Goal: Task Accomplishment & Management: Use online tool/utility

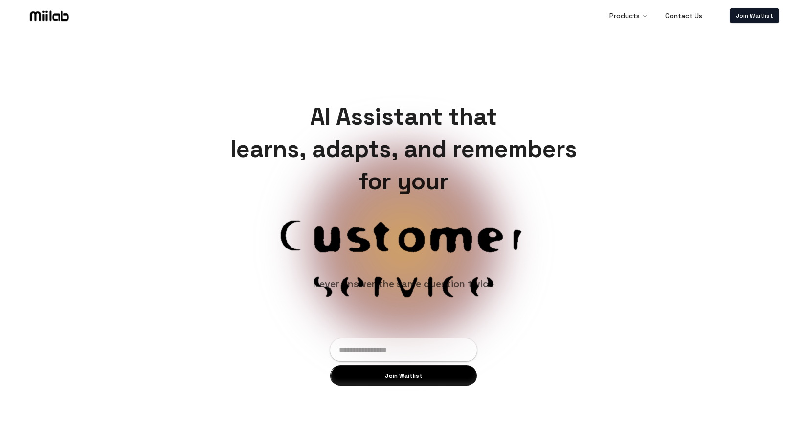
click at [60, 16] on img at bounding box center [49, 15] width 43 height 15
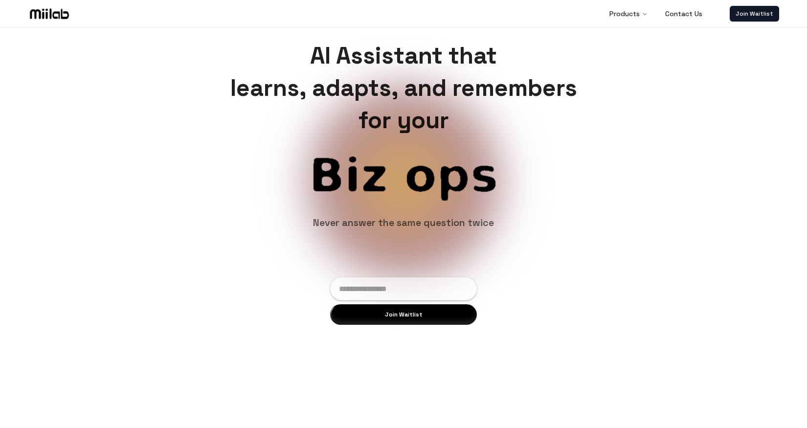
scroll to position [102, 0]
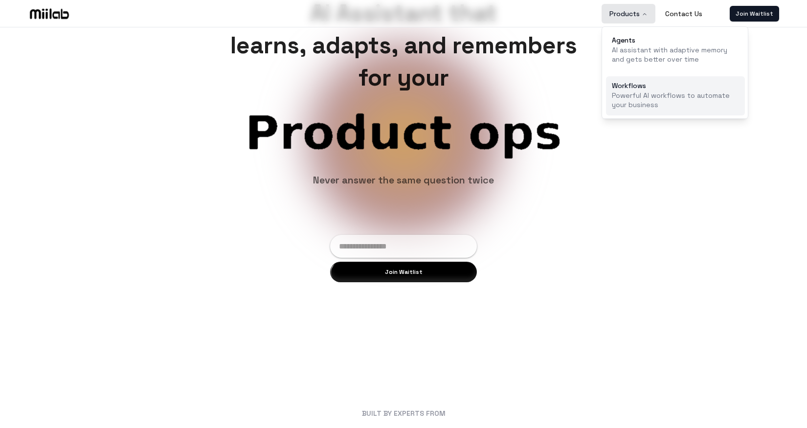
drag, startPoint x: 630, startPoint y: 12, endPoint x: 630, endPoint y: 90, distance: 78.2
click at [630, 23] on nav "Products Contact Us Agents AI assistant with adaptive memory and gets better ov…" at bounding box center [655, 14] width 109 height 20
click at [630, 91] on p "Powerful AI workflows to automate your business" at bounding box center [674, 100] width 127 height 19
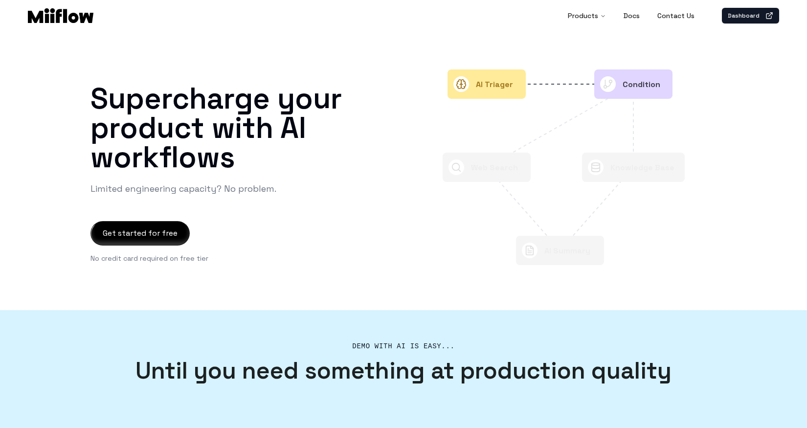
click at [143, 232] on div at bounding box center [140, 232] width 98 height 23
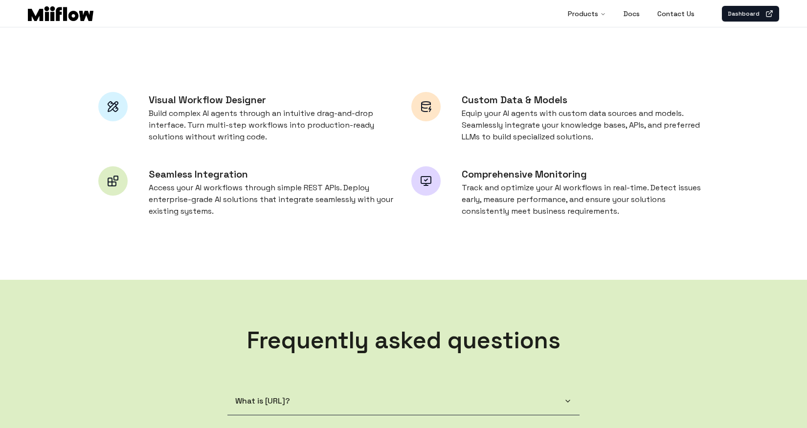
scroll to position [538, 0]
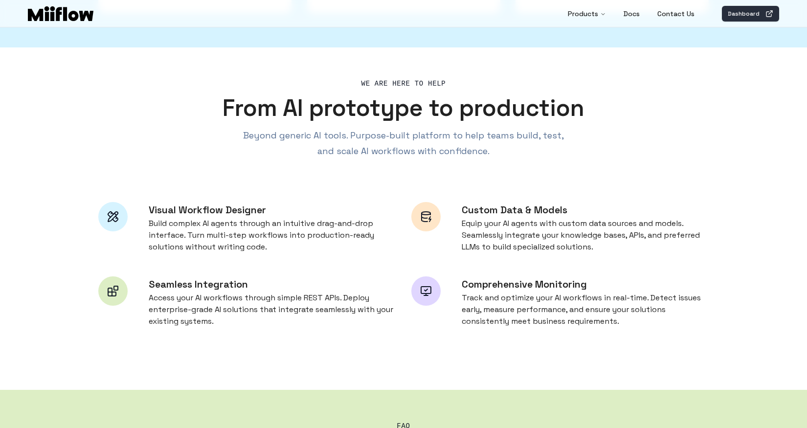
click at [741, 16] on link "Dashboard" at bounding box center [749, 14] width 57 height 16
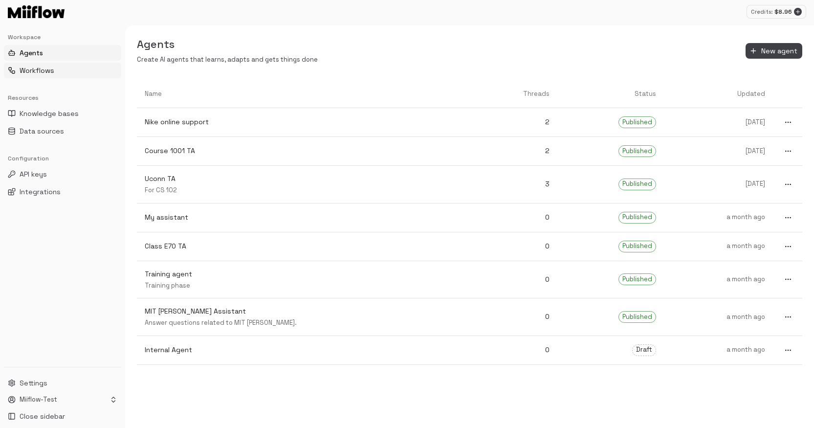
click at [47, 72] on span "Workflows" at bounding box center [37, 70] width 35 height 10
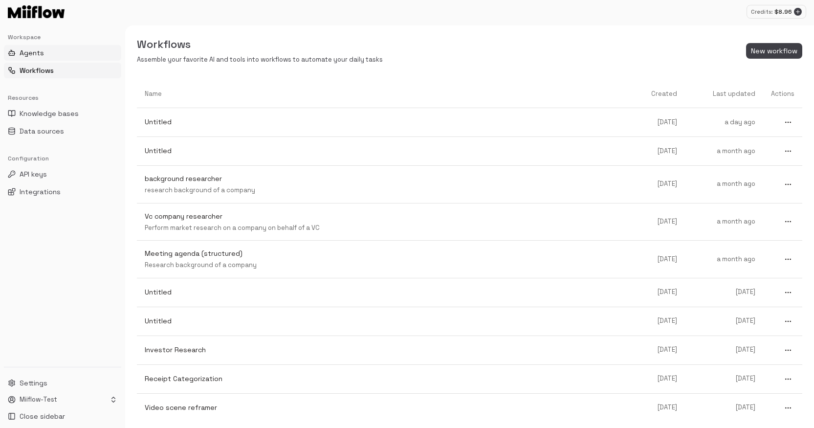
click at [46, 54] on button "Agents" at bounding box center [62, 53] width 117 height 16
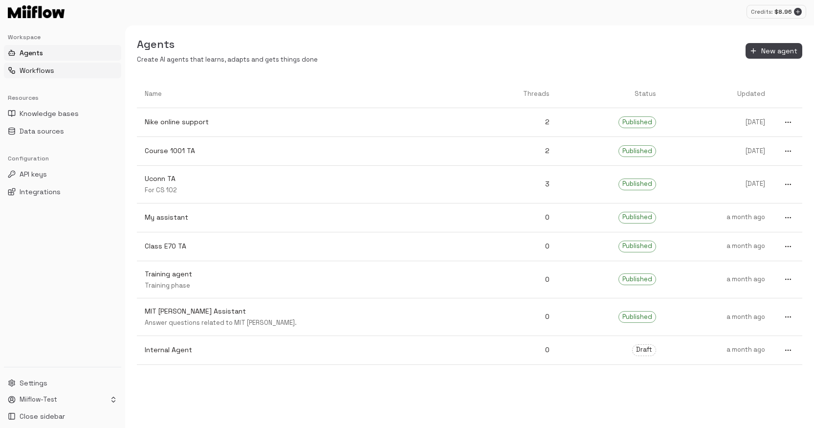
click at [42, 71] on span "Workflows" at bounding box center [37, 70] width 35 height 10
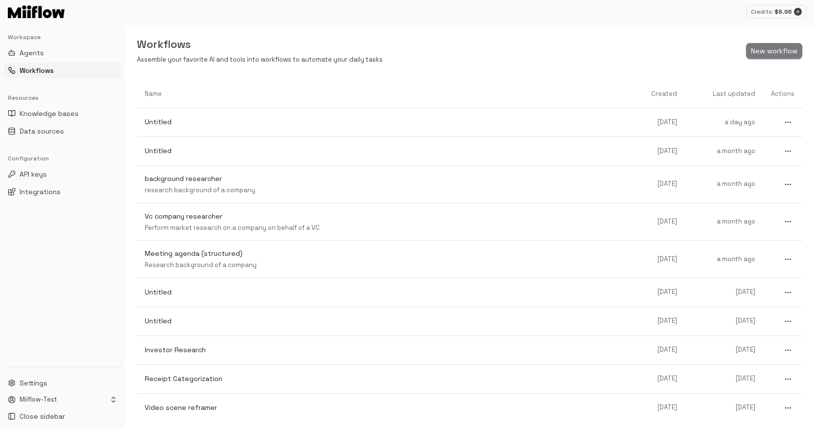
click at [786, 54] on span "New workflow" at bounding box center [774, 51] width 46 height 12
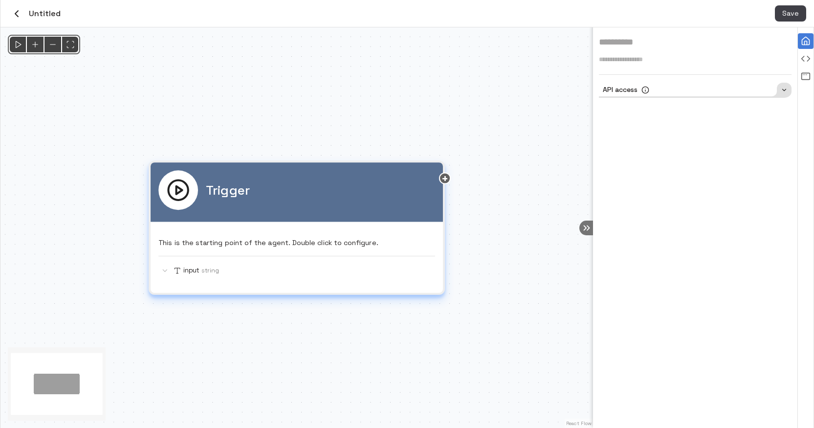
click at [313, 240] on p "This is the starting point of the agent. Double click to configure." at bounding box center [296, 243] width 277 height 10
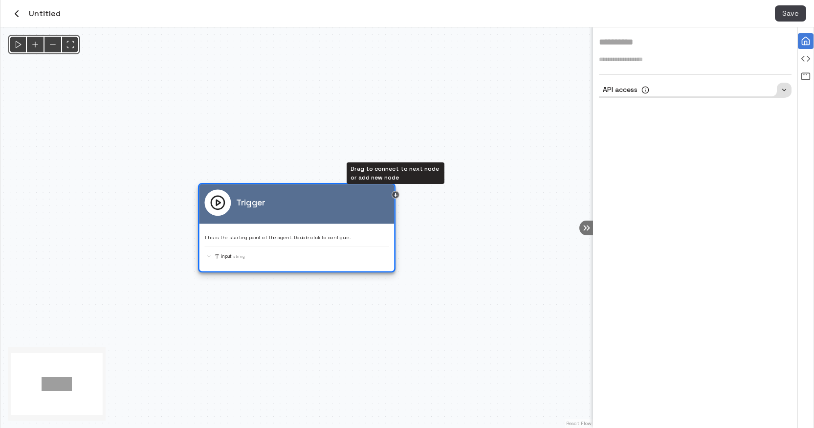
click at [395, 195] on div "Drag to connect to next node or add new node" at bounding box center [396, 195] width 8 height 8
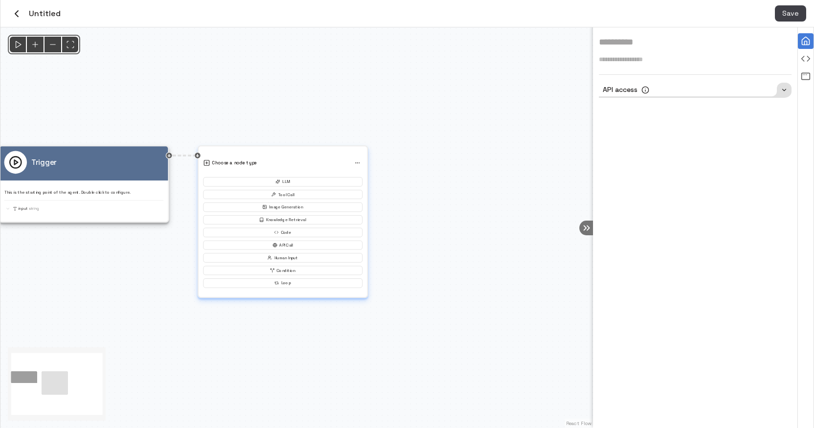
click at [274, 154] on div "Choose a node type LLM Tool Call Image Generation Knowledge Retrieval Code API …" at bounding box center [282, 219] width 159 height 135
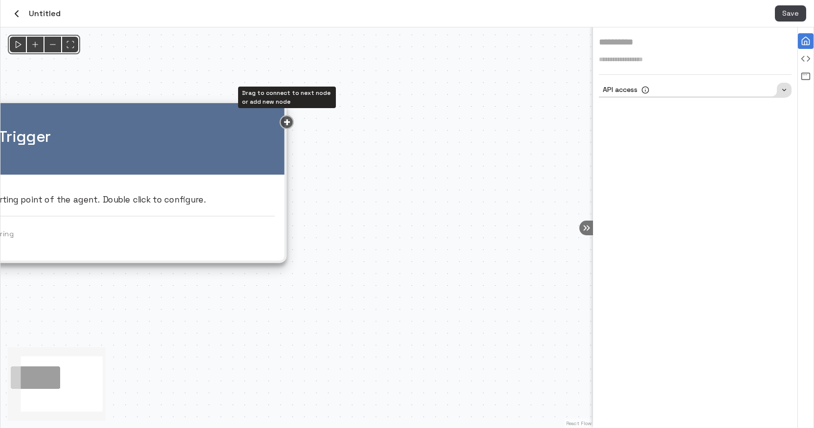
click at [283, 123] on div "Drag to connect to next node or add new node" at bounding box center [287, 122] width 14 height 14
click at [287, 123] on div "Drag to connect to next node or add new node" at bounding box center [287, 122] width 14 height 14
click at [285, 120] on div "Drag to connect to next node or add new node" at bounding box center [287, 122] width 14 height 14
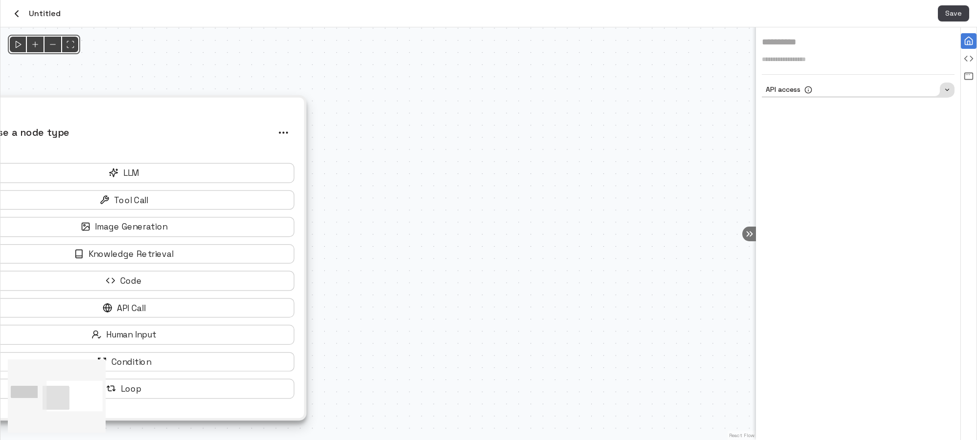
drag, startPoint x: 402, startPoint y: 200, endPoint x: 541, endPoint y: 200, distance: 138.8
click at [541, 200] on div "@keyframes flowAnimation { from { stroke-dashoffset: 36; } to { stroke-dashoffs…" at bounding box center [377, 233] width 755 height 413
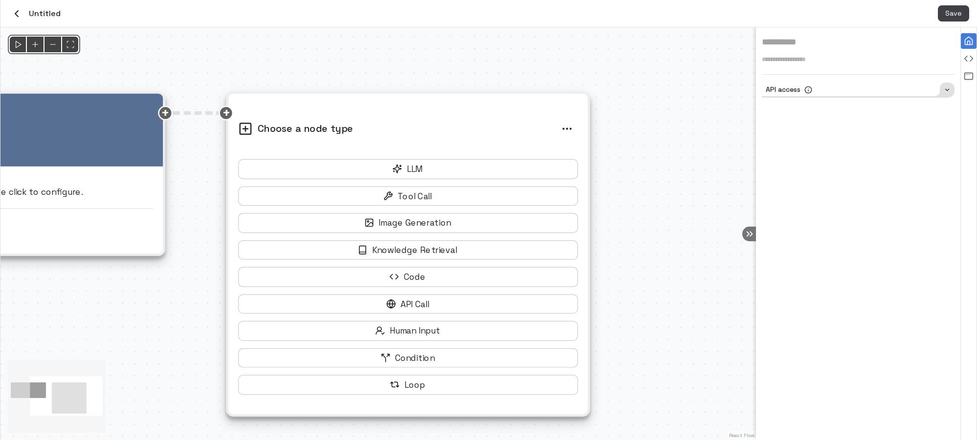
drag, startPoint x: 541, startPoint y: 200, endPoint x: 709, endPoint y: 194, distance: 168.7
click at [710, 194] on div "@keyframes flowAnimation { from { stroke-dashoffset: 36; } to { stroke-dashoffs…" at bounding box center [377, 233] width 755 height 413
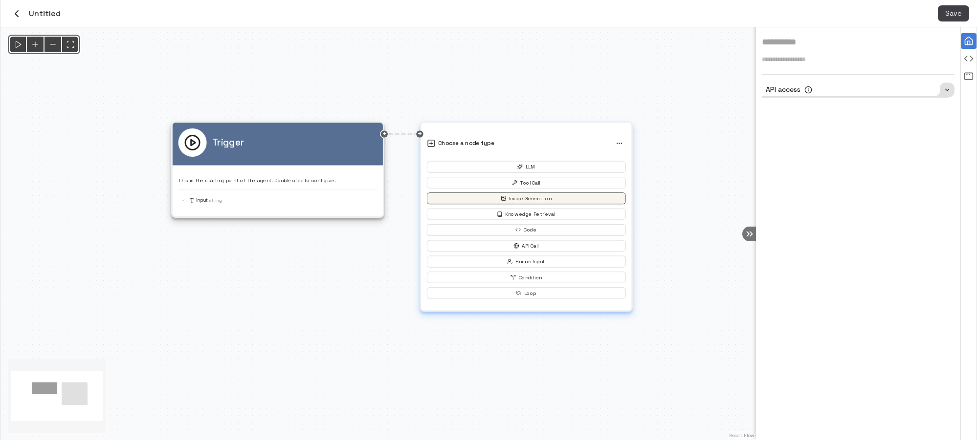
click at [549, 202] on button "Image Generation" at bounding box center [526, 199] width 199 height 12
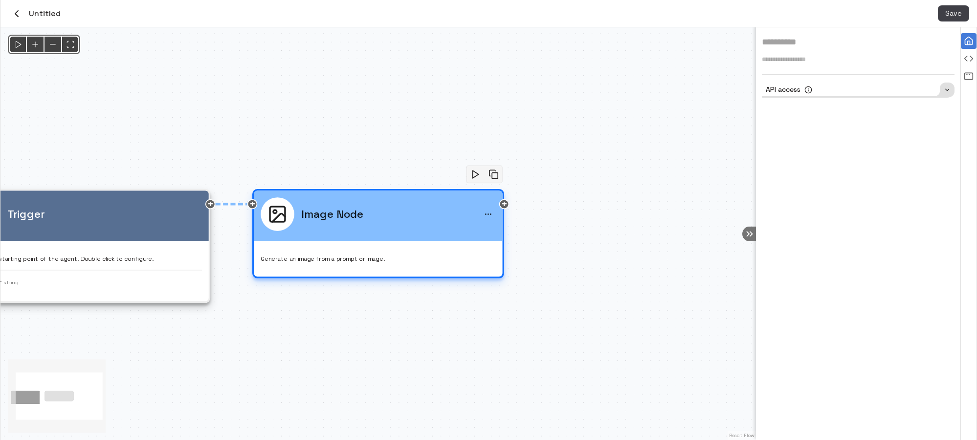
click at [427, 240] on div "Image Node" at bounding box center [378, 216] width 248 height 50
click at [806, 88] on circle at bounding box center [808, 90] width 6 height 6
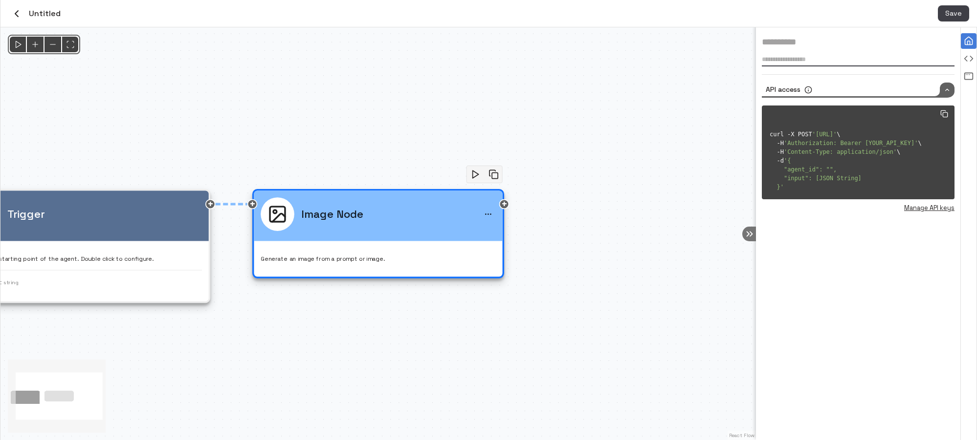
click at [800, 56] on textarea at bounding box center [858, 59] width 193 height 9
click at [379, 256] on p "Generate an image from a prompt or image." at bounding box center [378, 259] width 235 height 9
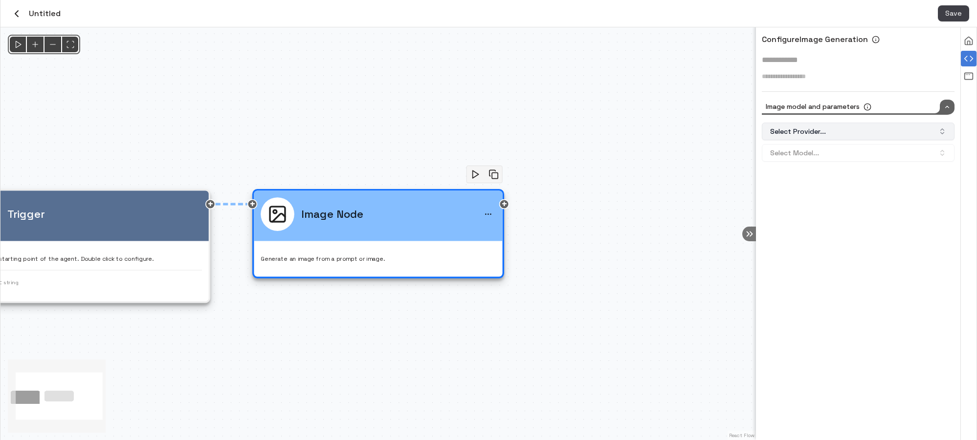
click at [806, 133] on button "Select Provider..." at bounding box center [858, 132] width 193 height 18
click at [806, 172] on div "OpenAI" at bounding box center [858, 173] width 188 height 16
click at [806, 153] on button "Select Model..." at bounding box center [858, 153] width 193 height 18
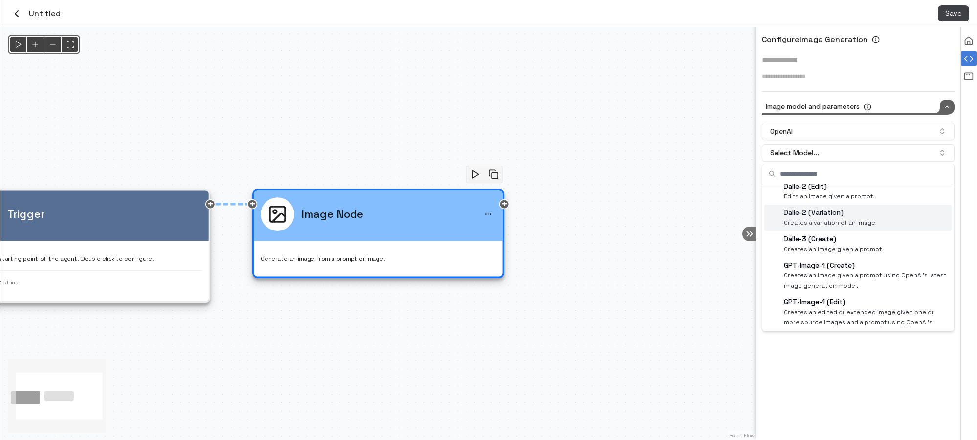
scroll to position [46, 0]
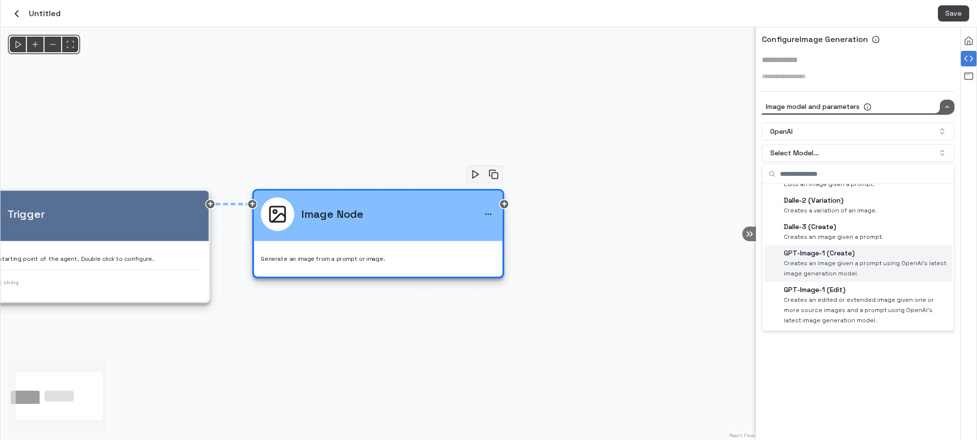
click at [806, 264] on span "Creates an image given a prompt using OpenAI's latest image generation model." at bounding box center [866, 269] width 164 height 21
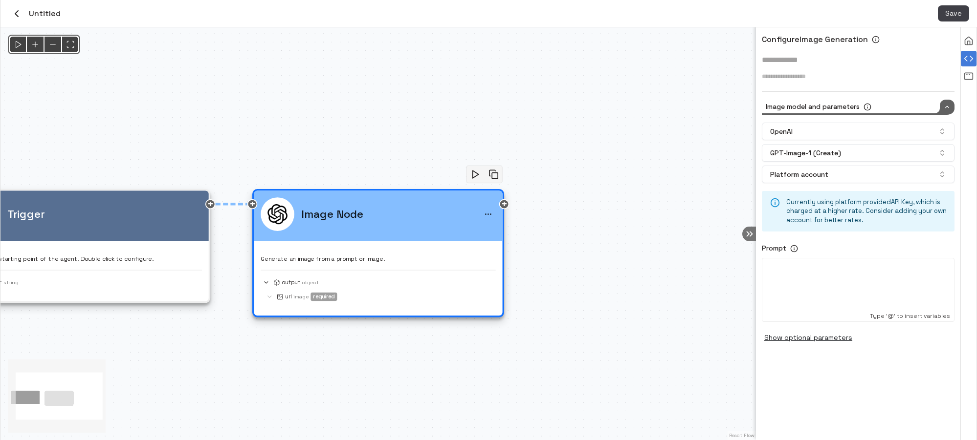
click at [785, 268] on p at bounding box center [858, 266] width 184 height 9
click at [806, 339] on button "Show optional parameters" at bounding box center [808, 338] width 93 height 16
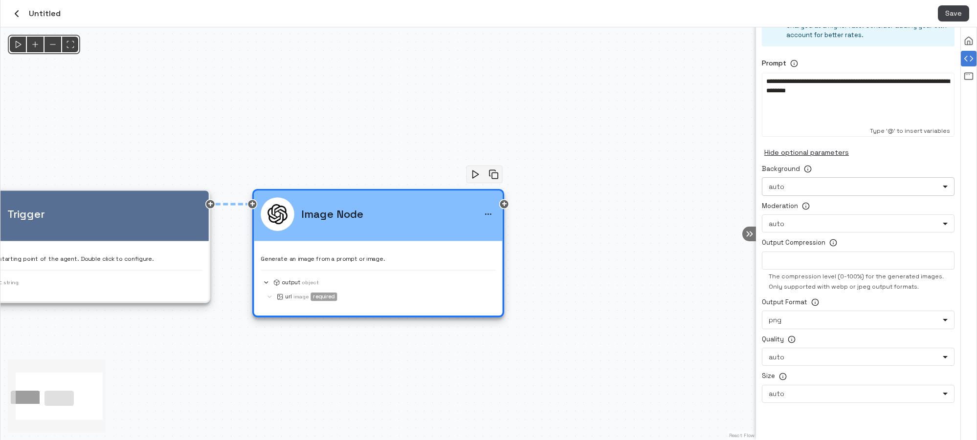
scroll to position [0, 0]
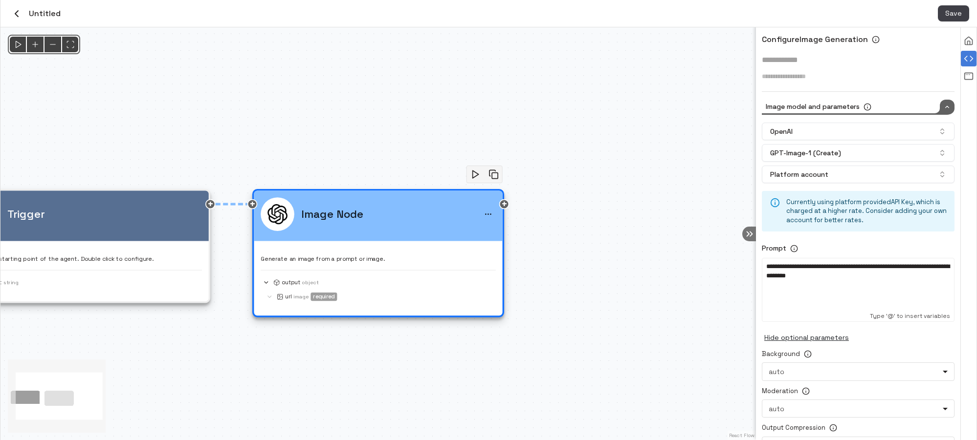
click at [806, 276] on p "**********" at bounding box center [858, 271] width 184 height 18
click at [806, 14] on button "Save" at bounding box center [953, 13] width 31 height 16
click at [143, 221] on div "Trigger" at bounding box center [84, 214] width 235 height 34
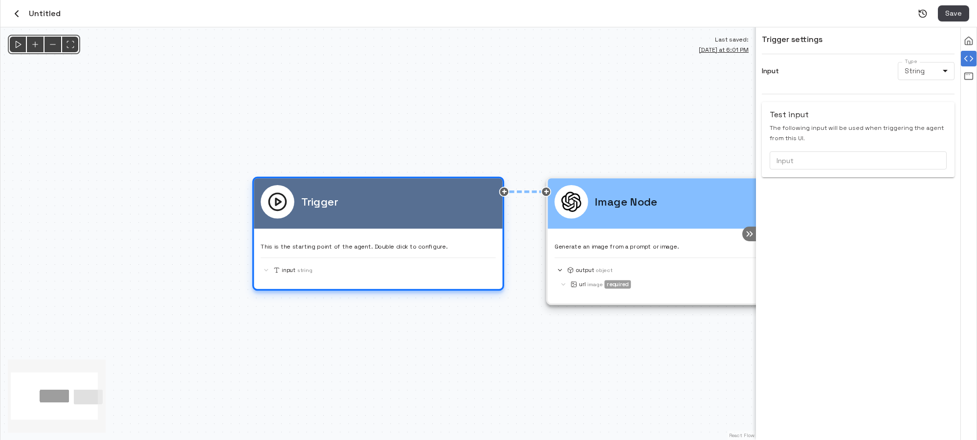
click at [295, 270] on p "input" at bounding box center [289, 270] width 14 height 8
click at [806, 69] on body "Credits: $ 8.96 Workspace Agents Workflows Resources Knowledge bases Data sourc…" at bounding box center [488, 220] width 977 height 440
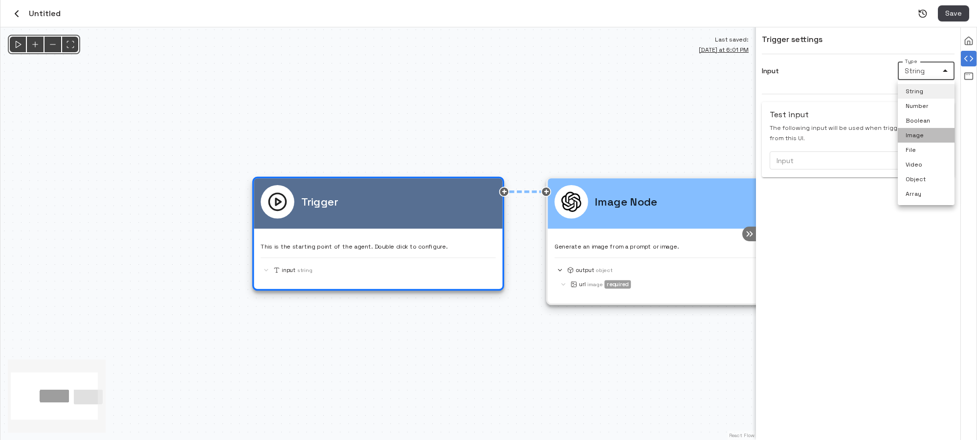
click at [806, 132] on li "Image" at bounding box center [925, 135] width 57 height 15
type input "*****"
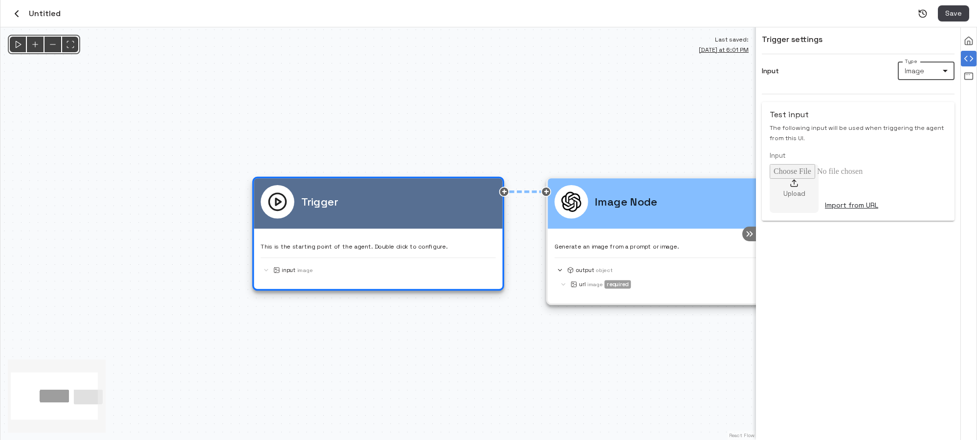
click at [800, 181] on div "Upload" at bounding box center [793, 188] width 49 height 49
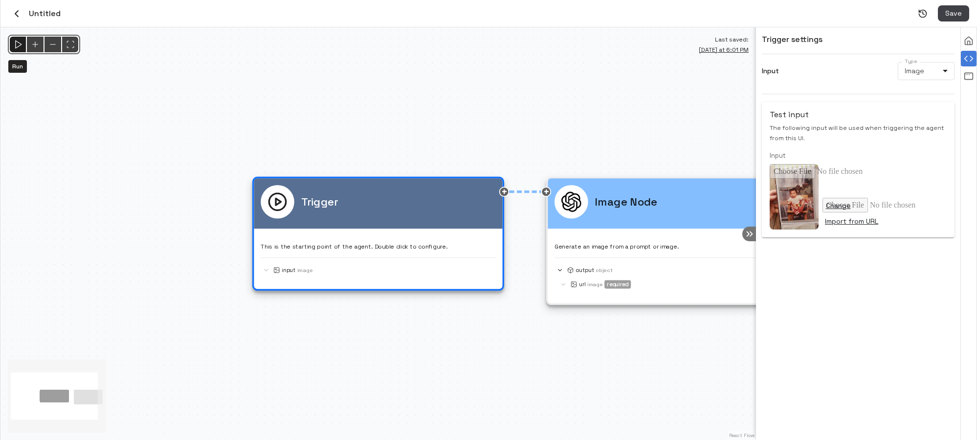
click at [15, 46] on icon "Run" at bounding box center [18, 45] width 10 height 10
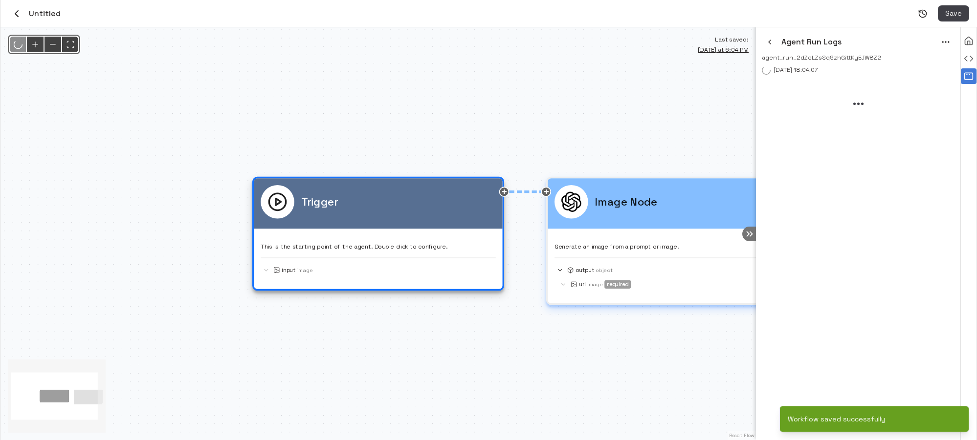
click at [626, 206] on p "Image Node" at bounding box center [625, 202] width 62 height 16
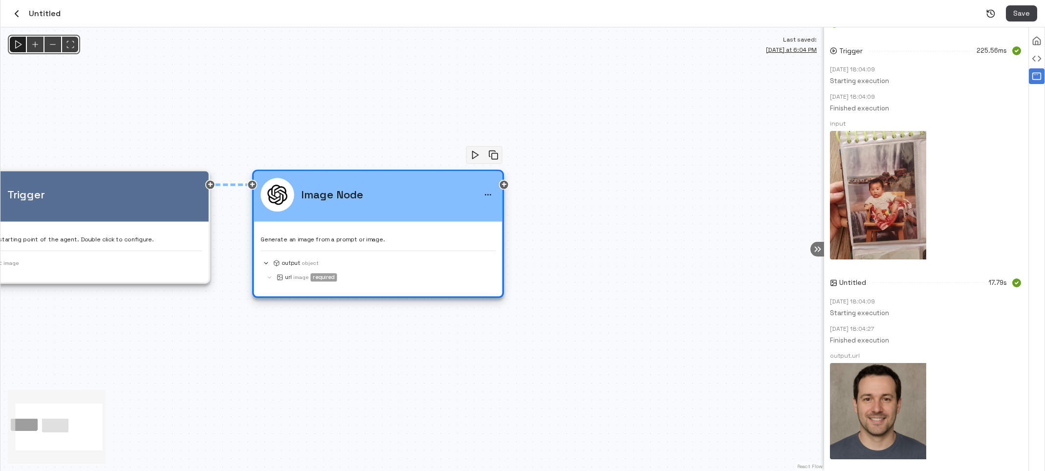
scroll to position [45, 0]
click at [174, 214] on div "Trigger" at bounding box center [84, 197] width 248 height 50
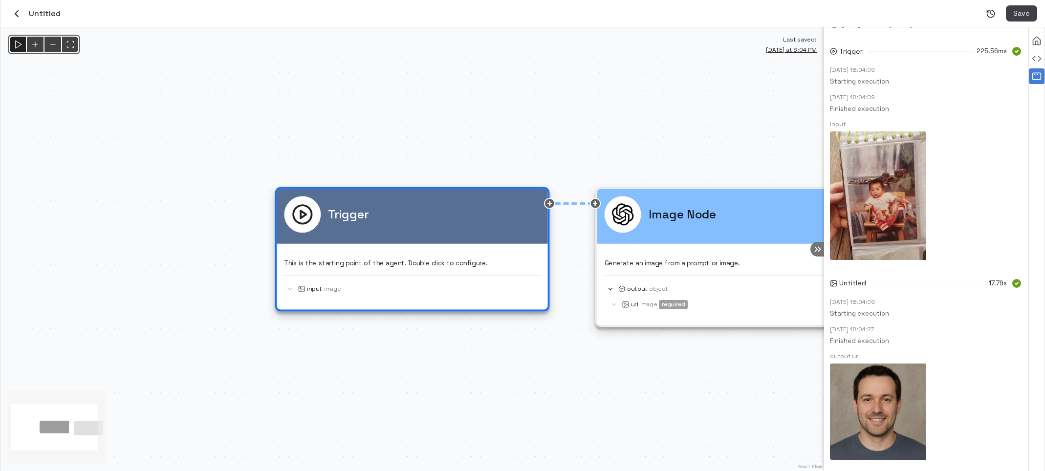
click at [667, 398] on div "@keyframes flowAnimation { from { stroke-dashoffset: 36; } to { stroke-dashoffs…" at bounding box center [412, 249] width 824 height 444
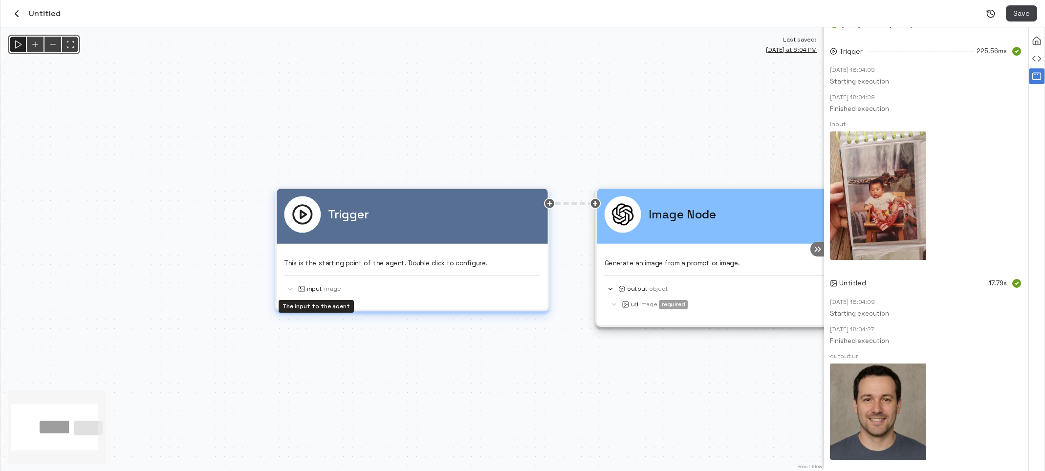
click at [312, 288] on p "input" at bounding box center [314, 289] width 15 height 8
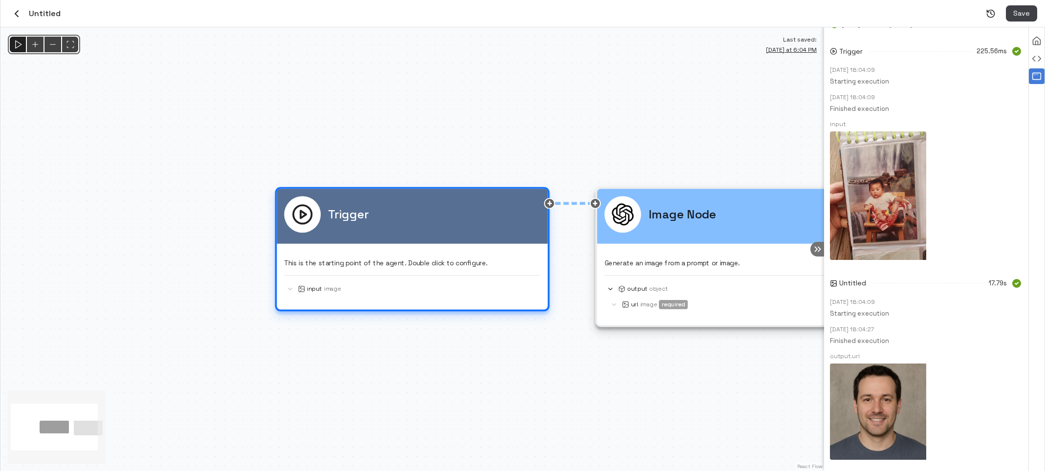
click at [344, 277] on div "input Image" at bounding box center [412, 285] width 256 height 20
click at [313, 295] on div "input Image" at bounding box center [412, 289] width 256 height 12
click at [314, 290] on p "input" at bounding box center [314, 289] width 15 height 8
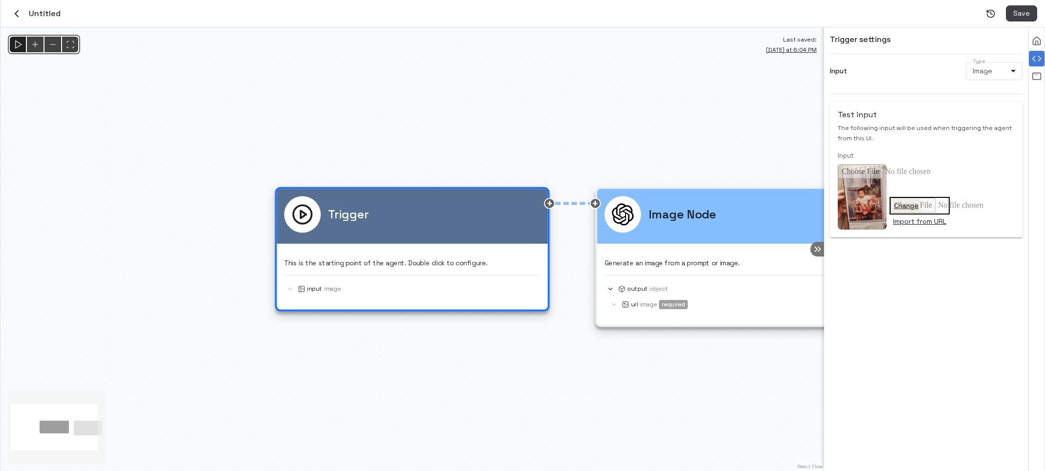
click at [806, 206] on button "Change" at bounding box center [906, 206] width 31 height 16
type input "**********"
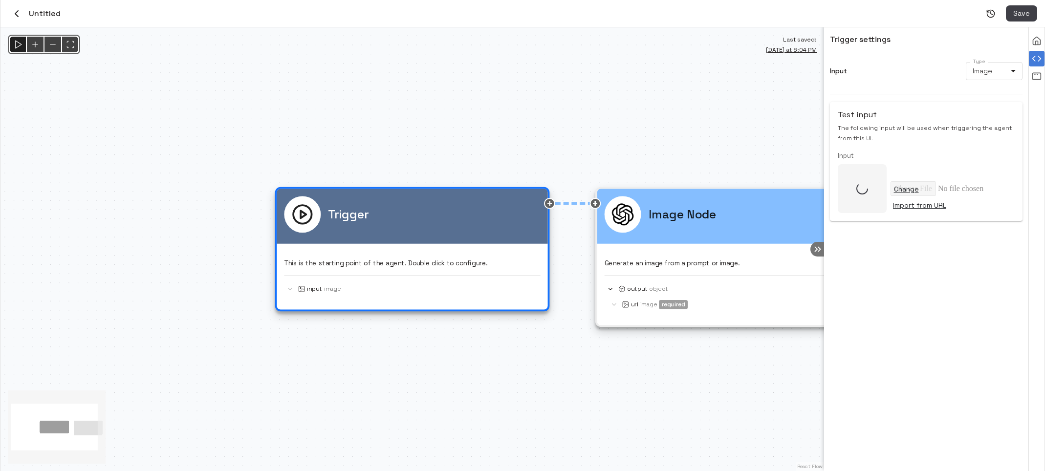
click at [806, 154] on p "Input" at bounding box center [926, 156] width 177 height 9
click at [659, 218] on p "Image Node" at bounding box center [683, 215] width 68 height 18
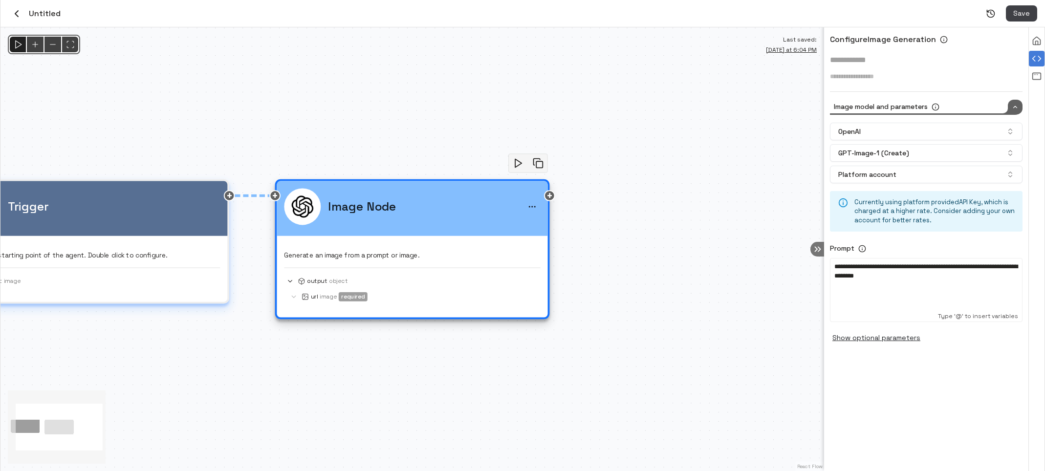
click at [216, 218] on div "Trigger" at bounding box center [92, 206] width 256 height 37
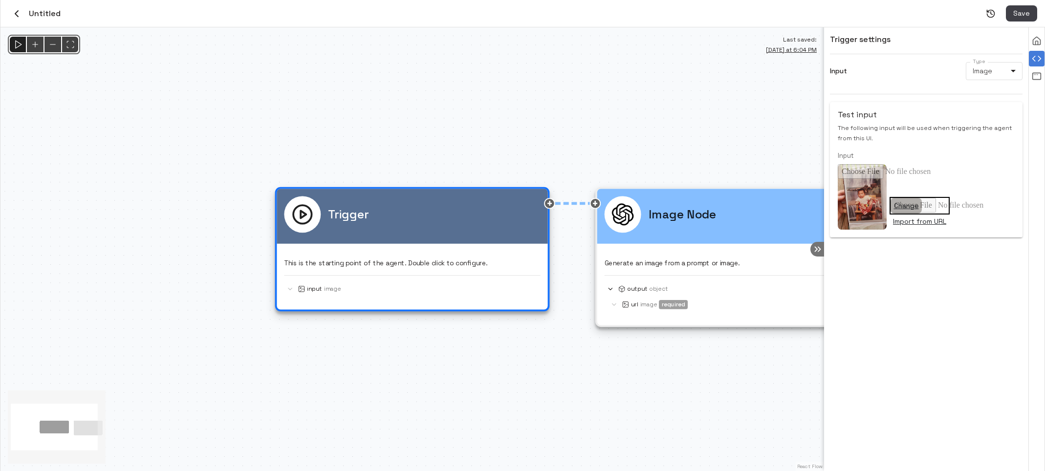
click at [806, 206] on button "Change" at bounding box center [906, 206] width 31 height 16
type input "**********"
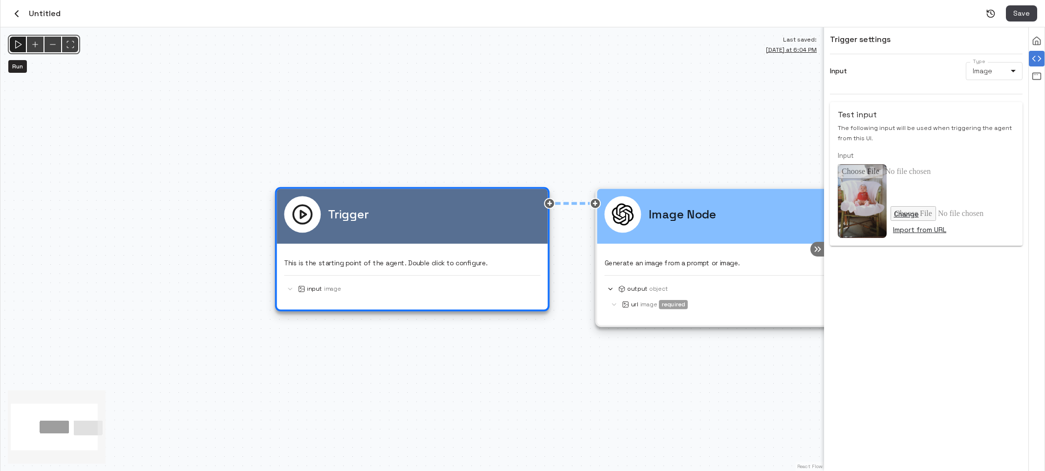
click at [22, 44] on icon "Run" at bounding box center [18, 45] width 10 height 10
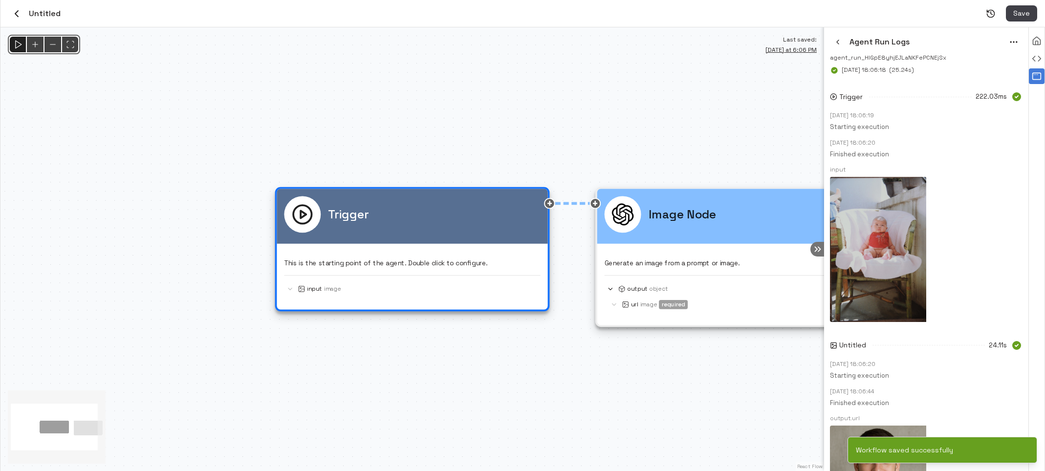
scroll to position [61, 0]
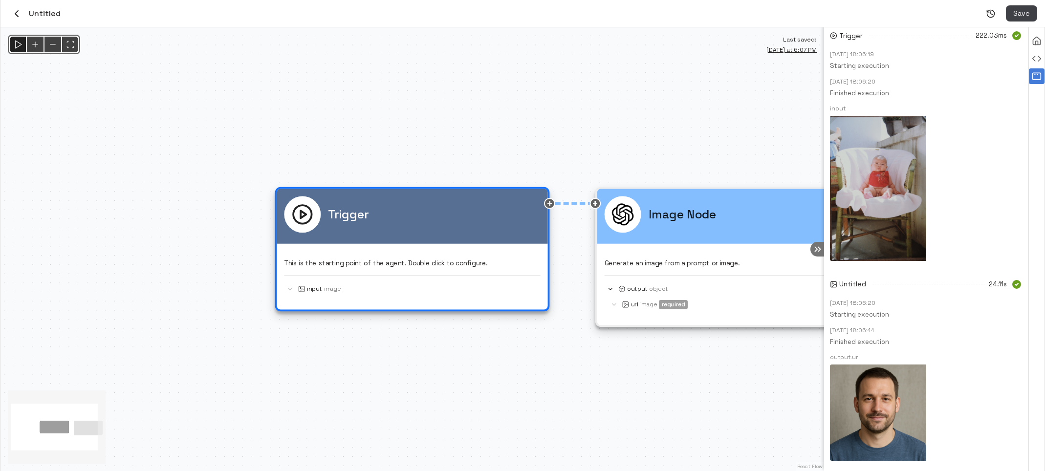
click at [806, 412] on img at bounding box center [878, 413] width 96 height 96
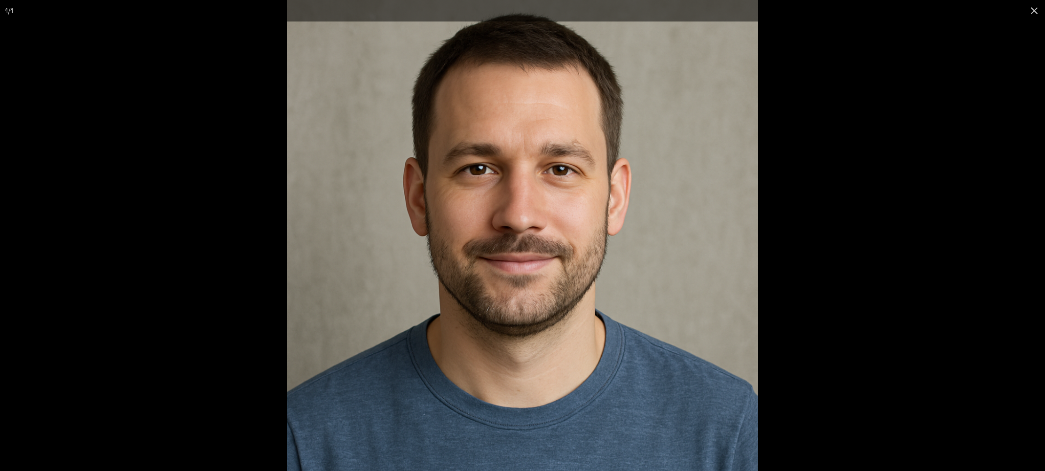
click at [806, 262] on div at bounding box center [809, 235] width 1045 height 471
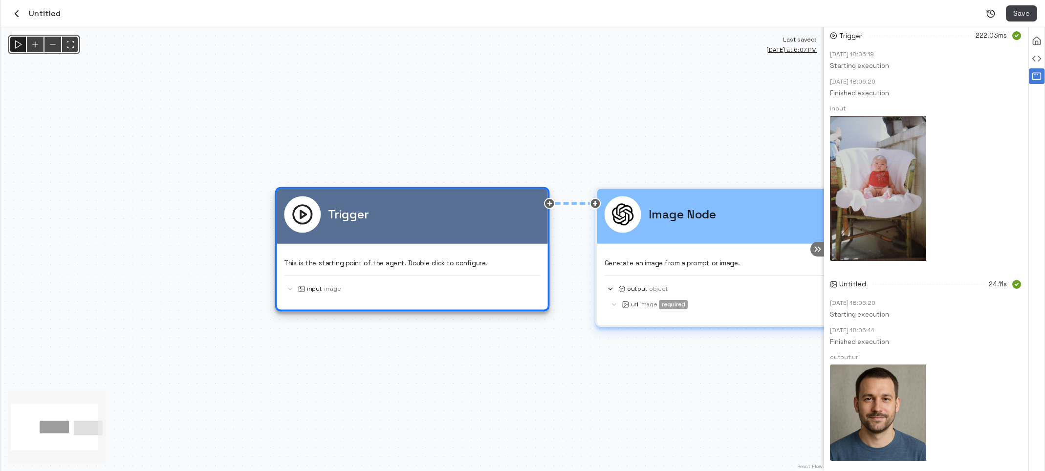
click at [671, 216] on p "Image Node" at bounding box center [683, 215] width 68 height 18
